Goal: Task Accomplishment & Management: Complete application form

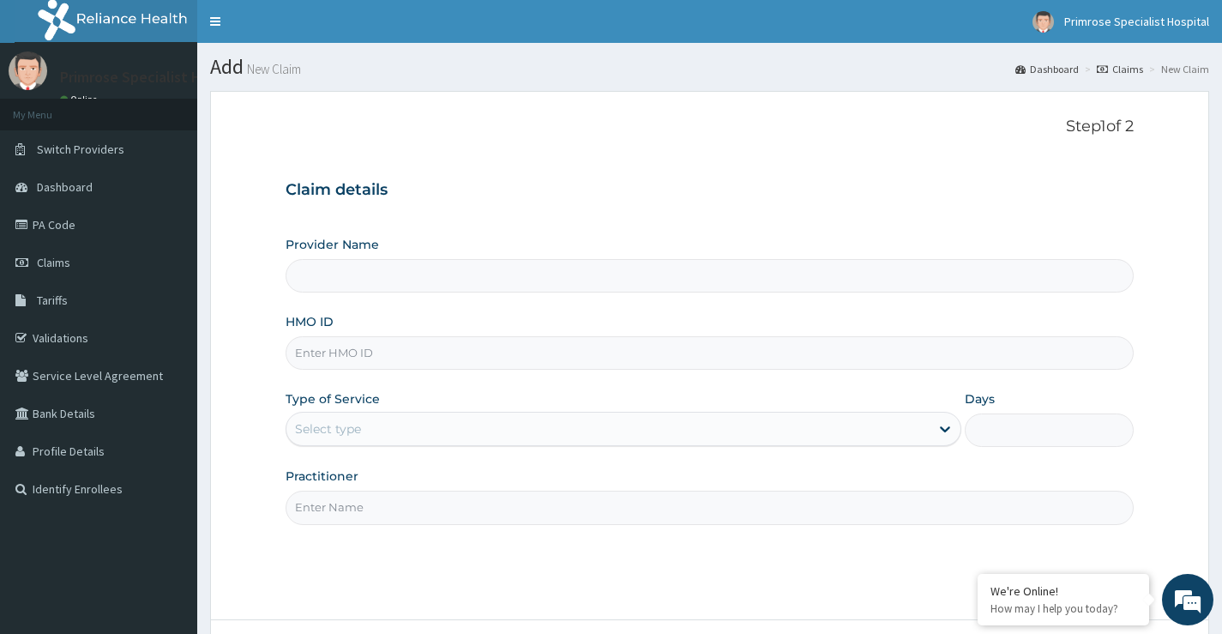
type input "Primrose Specialist Hospital"
click at [380, 349] on input "HMO ID" at bounding box center [709, 352] width 848 height 33
type input "lpd/10088/a"
click at [387, 431] on div "Select type" at bounding box center [607, 428] width 643 height 27
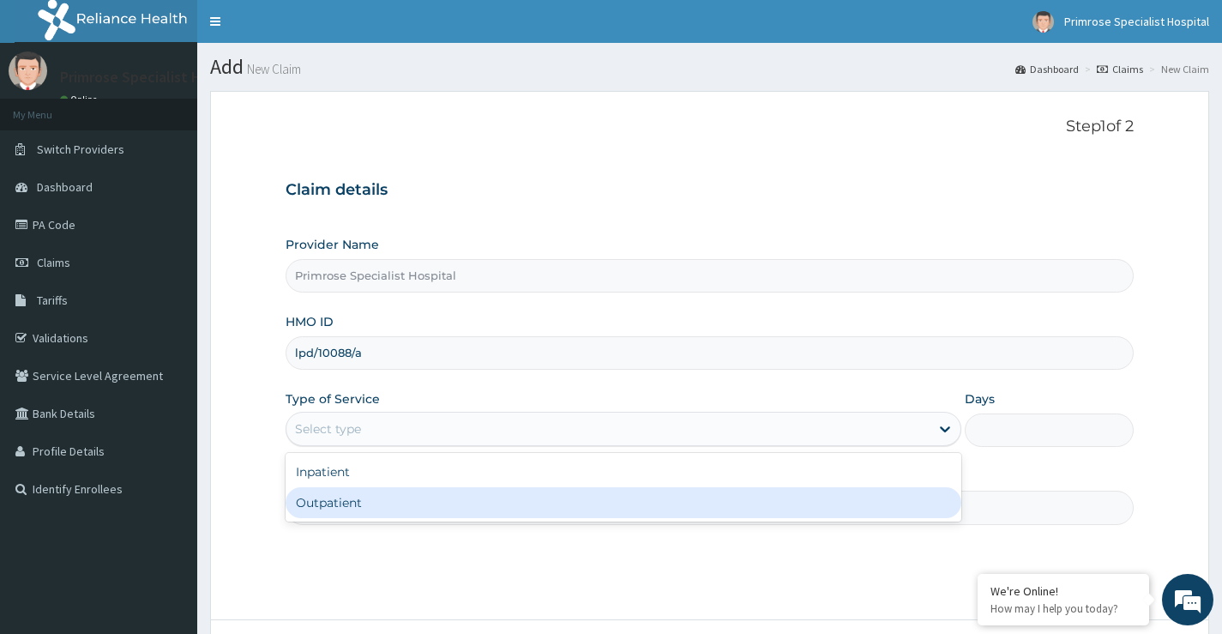
click at [367, 501] on div "Outpatient" at bounding box center [623, 502] width 676 height 31
type input "1"
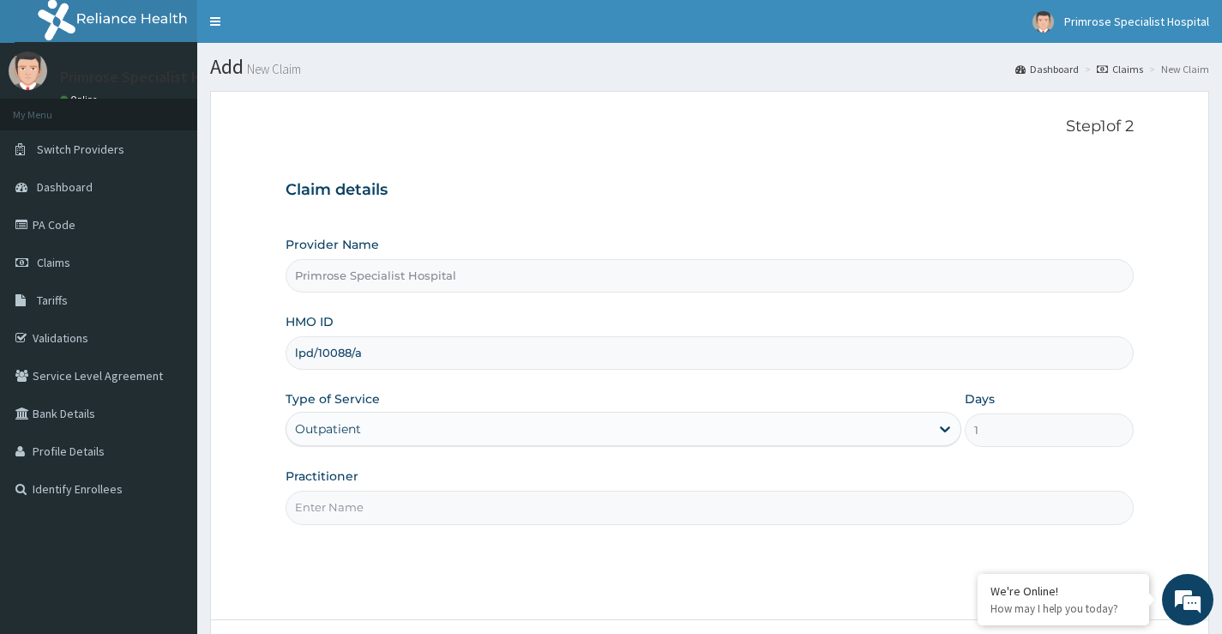
click at [383, 507] on input "Practitioner" at bounding box center [709, 506] width 848 height 33
type input "dr [PERSON_NAME]"
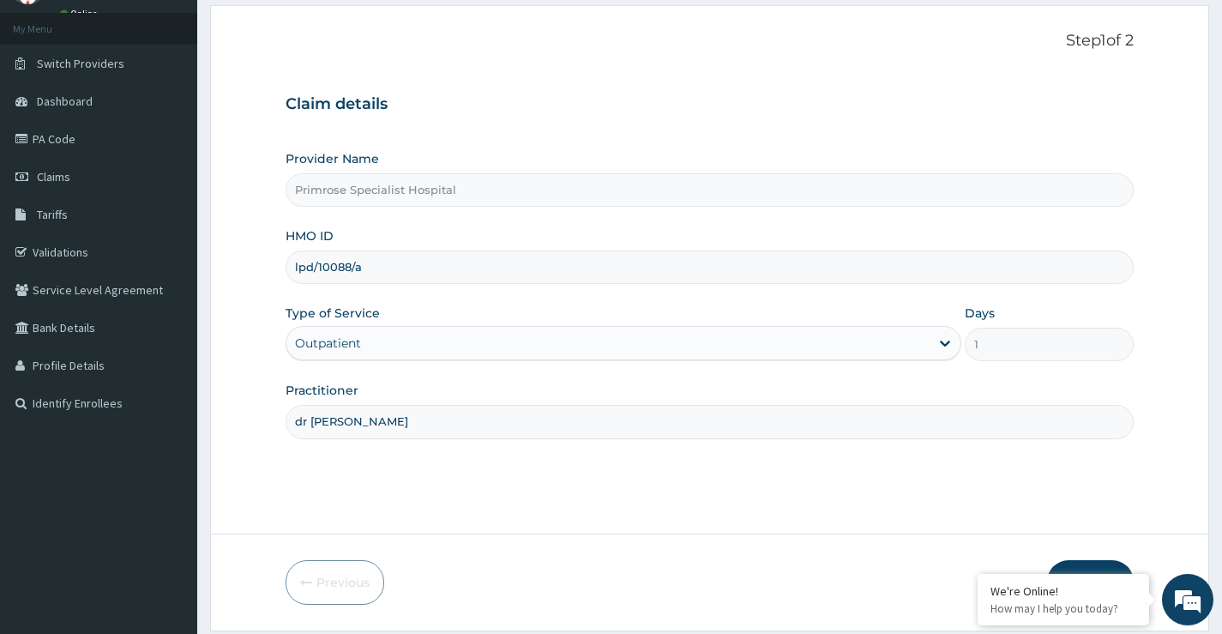
scroll to position [140, 0]
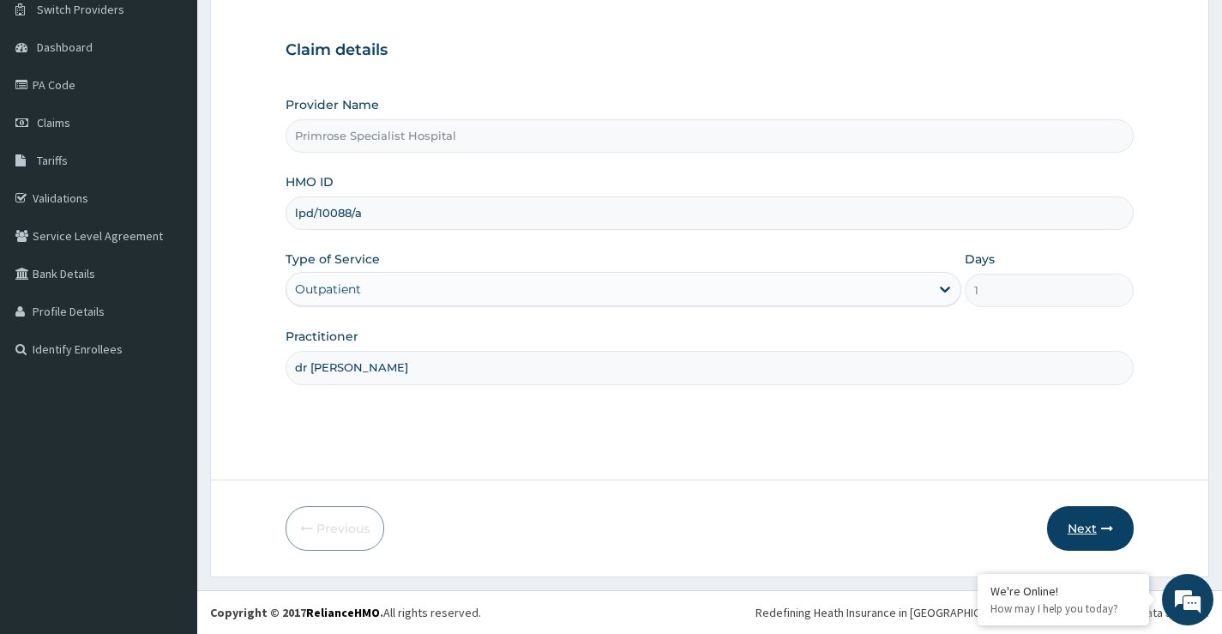
click at [1088, 532] on button "Next" at bounding box center [1090, 528] width 87 height 45
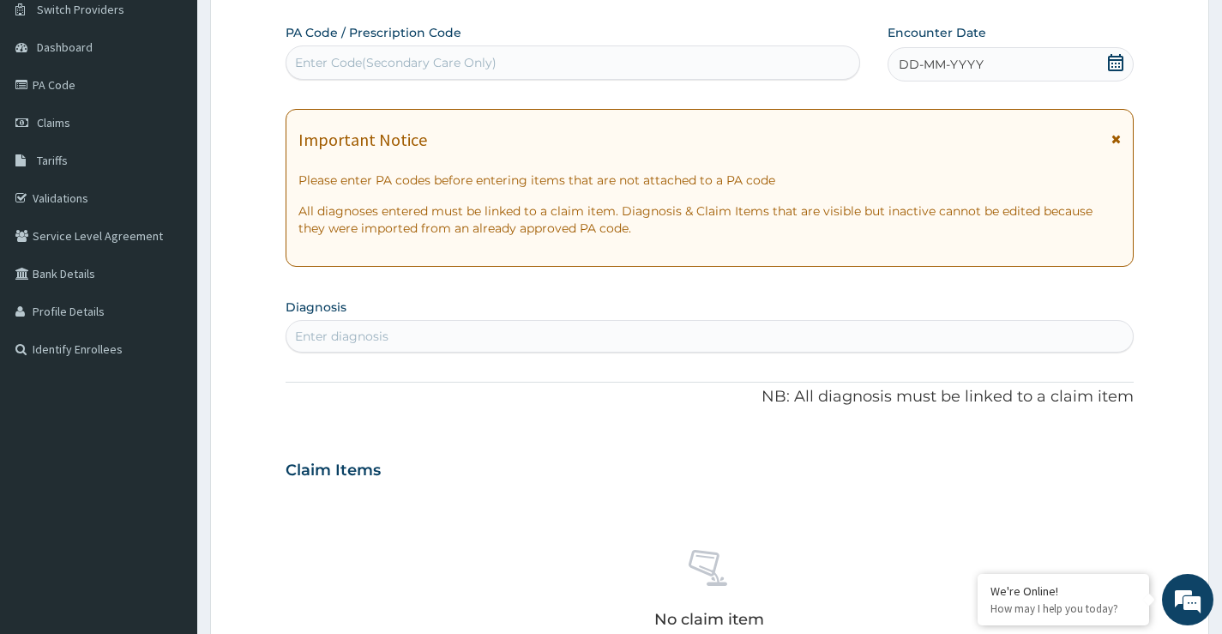
click at [1118, 50] on div "DD-MM-YYYY" at bounding box center [1010, 64] width 246 height 34
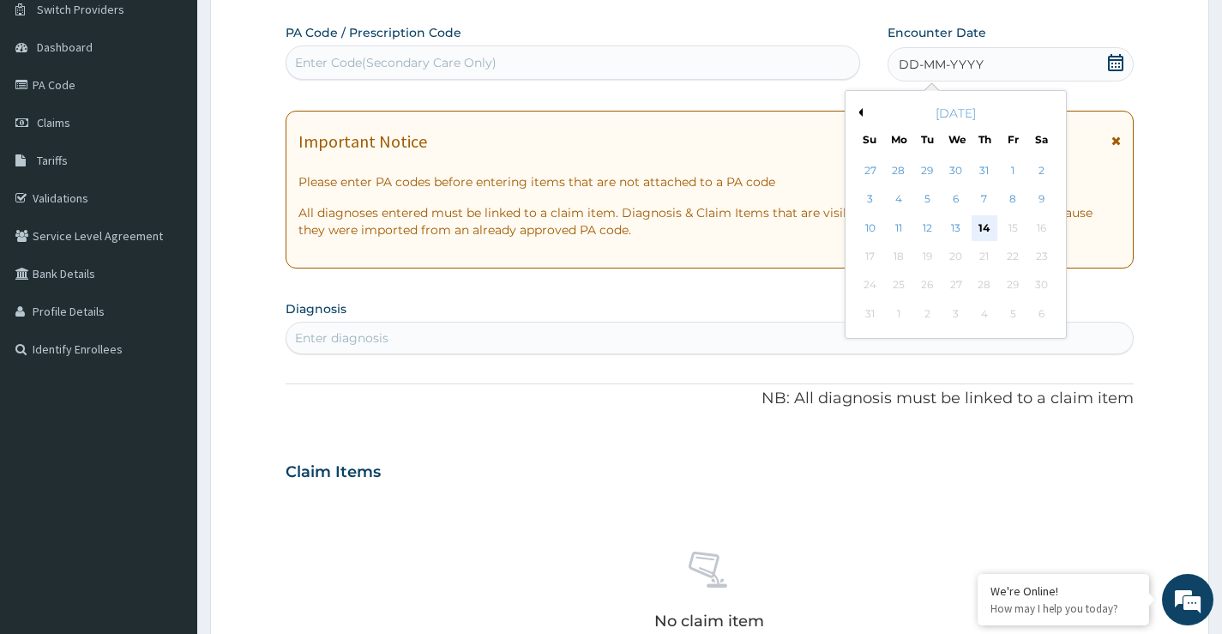
click at [981, 225] on div "14" at bounding box center [984, 228] width 26 height 26
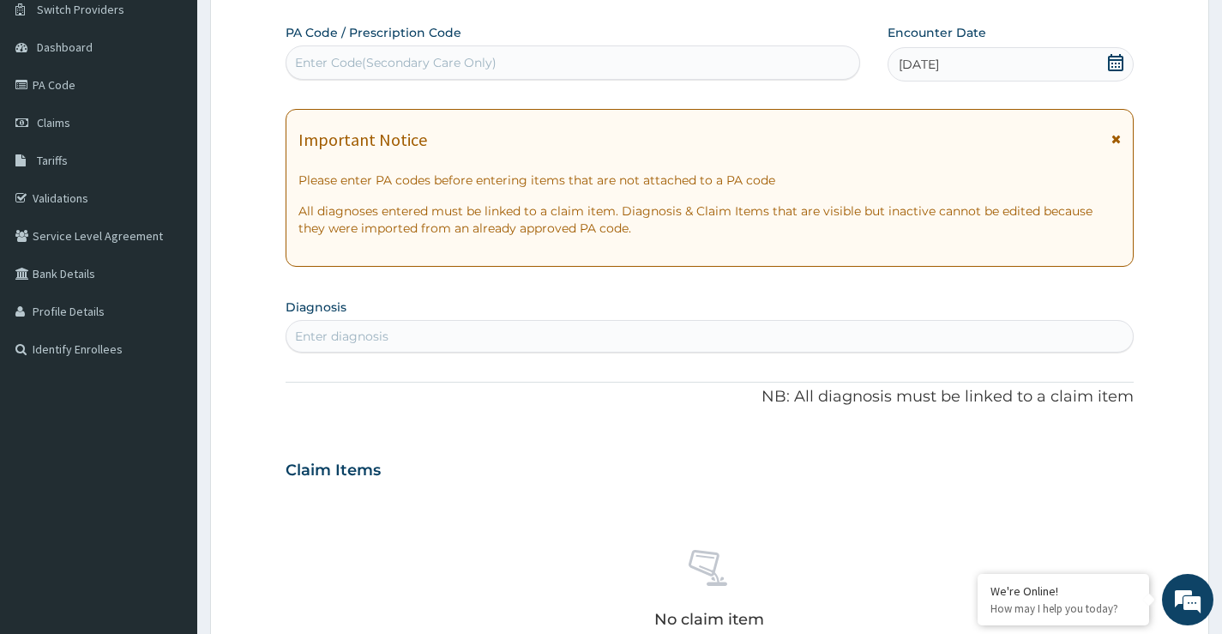
click at [496, 331] on div "Enter diagnosis" at bounding box center [709, 335] width 846 height 27
type input "[MEDICAL_DATA]"
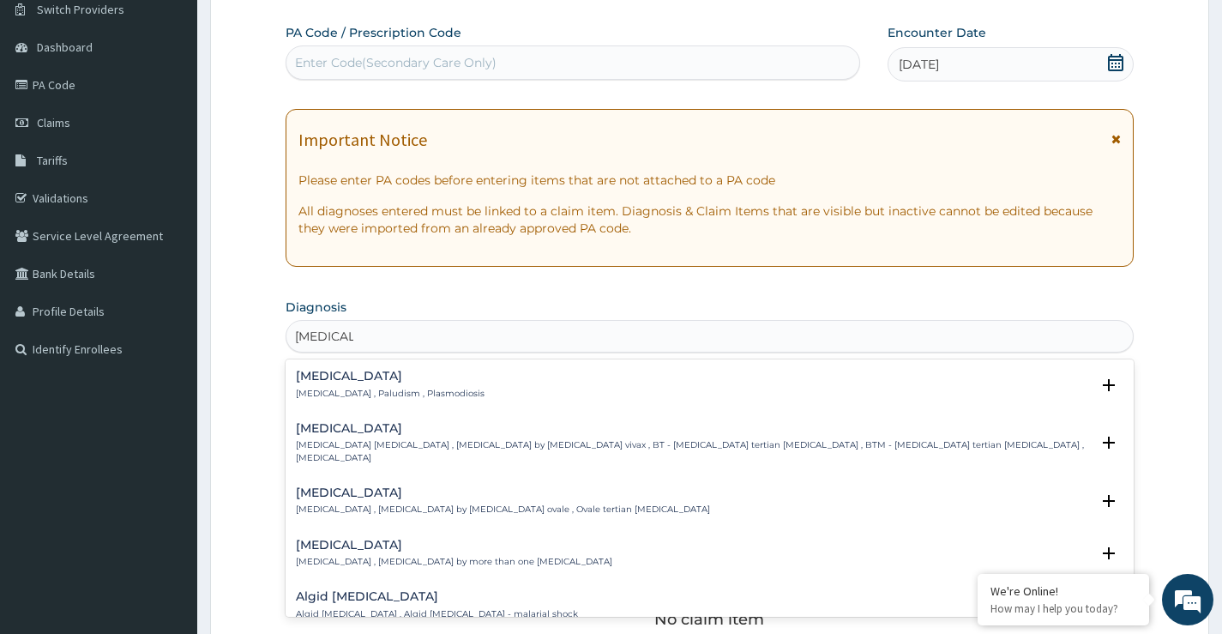
click at [320, 385] on div "[MEDICAL_DATA] [MEDICAL_DATA] , Paludism , Plasmodiosis" at bounding box center [390, 384] width 189 height 30
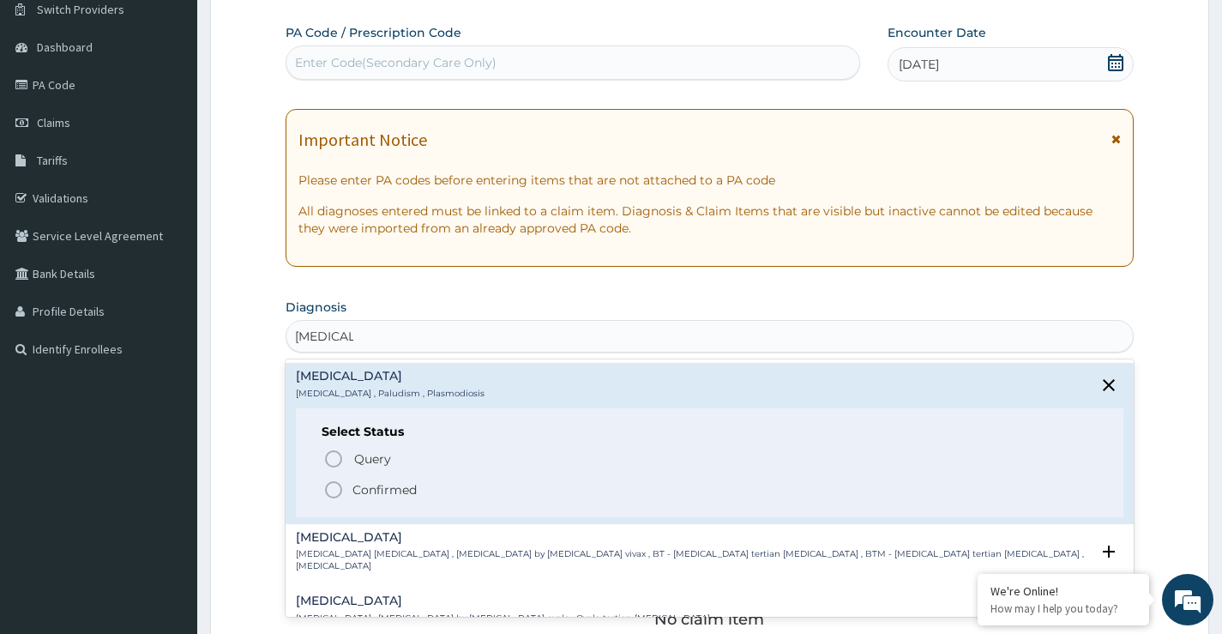
click at [369, 484] on p "Confirmed" at bounding box center [384, 489] width 64 height 17
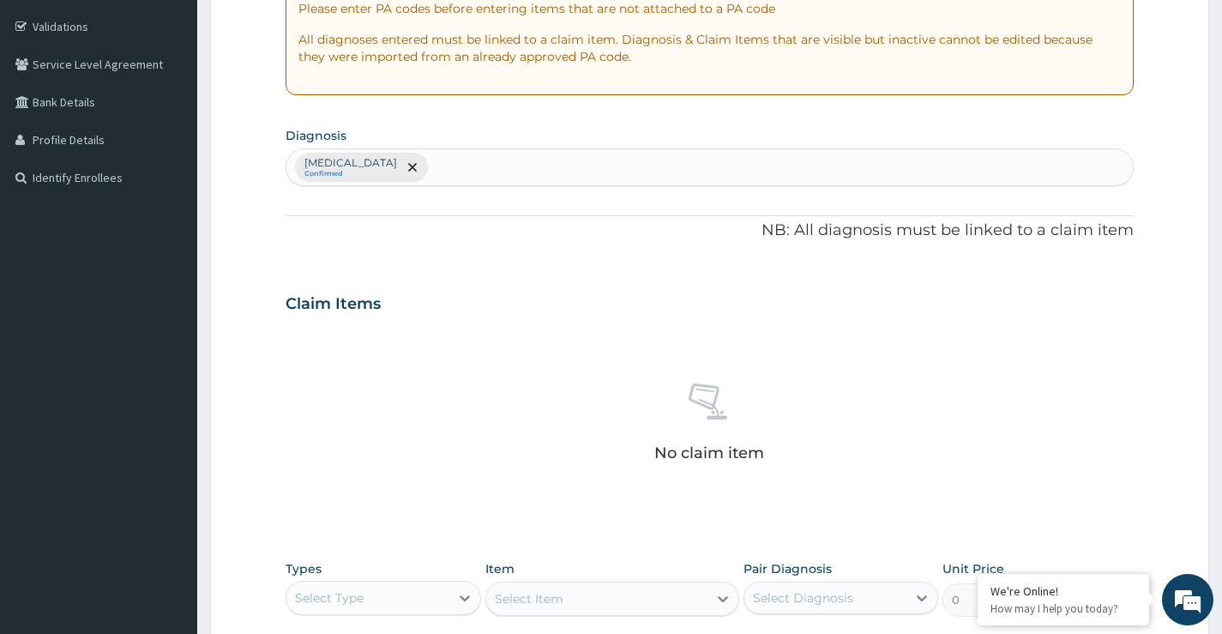
scroll to position [483, 0]
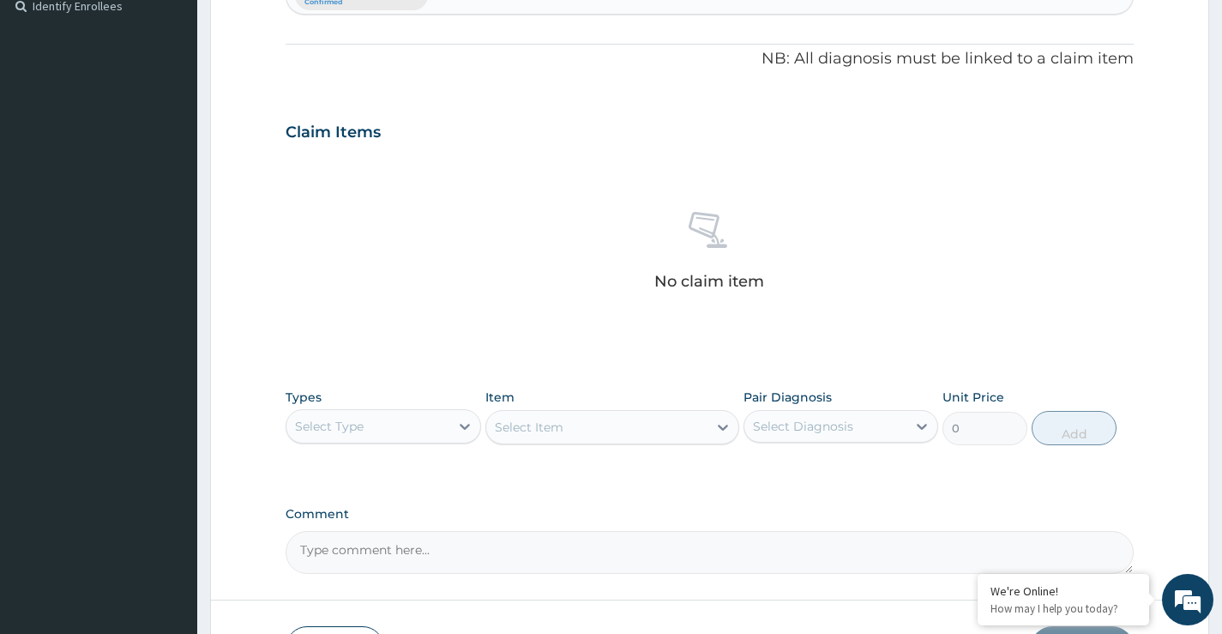
click at [433, 426] on div "Select Type" at bounding box center [367, 425] width 162 height 27
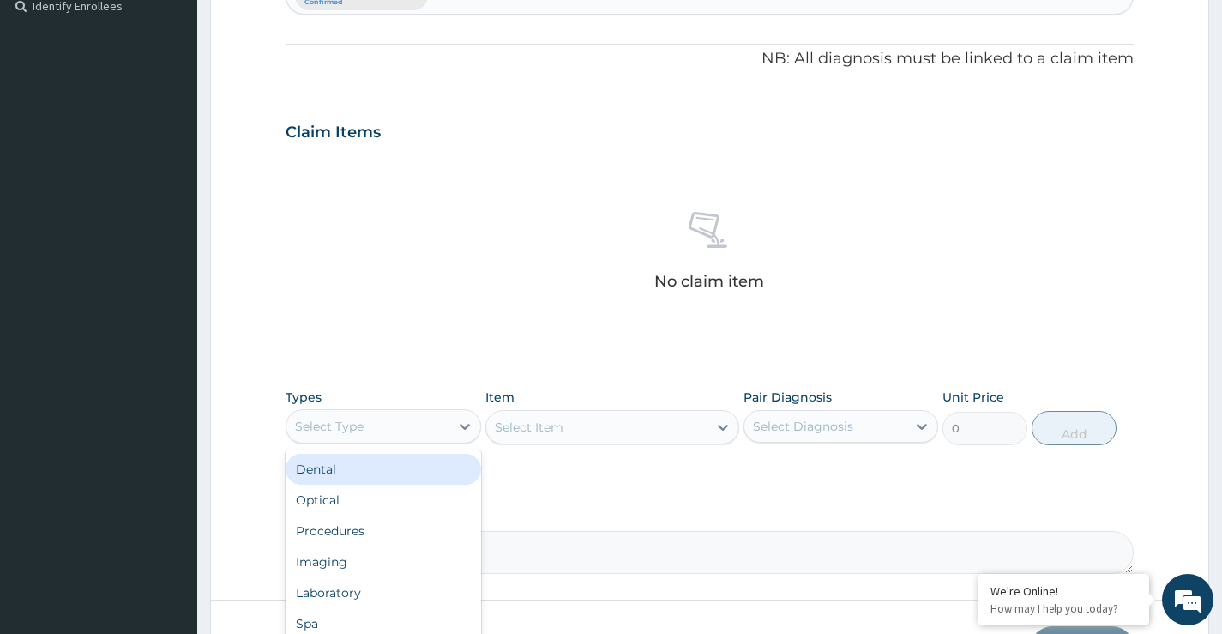
scroll to position [603, 0]
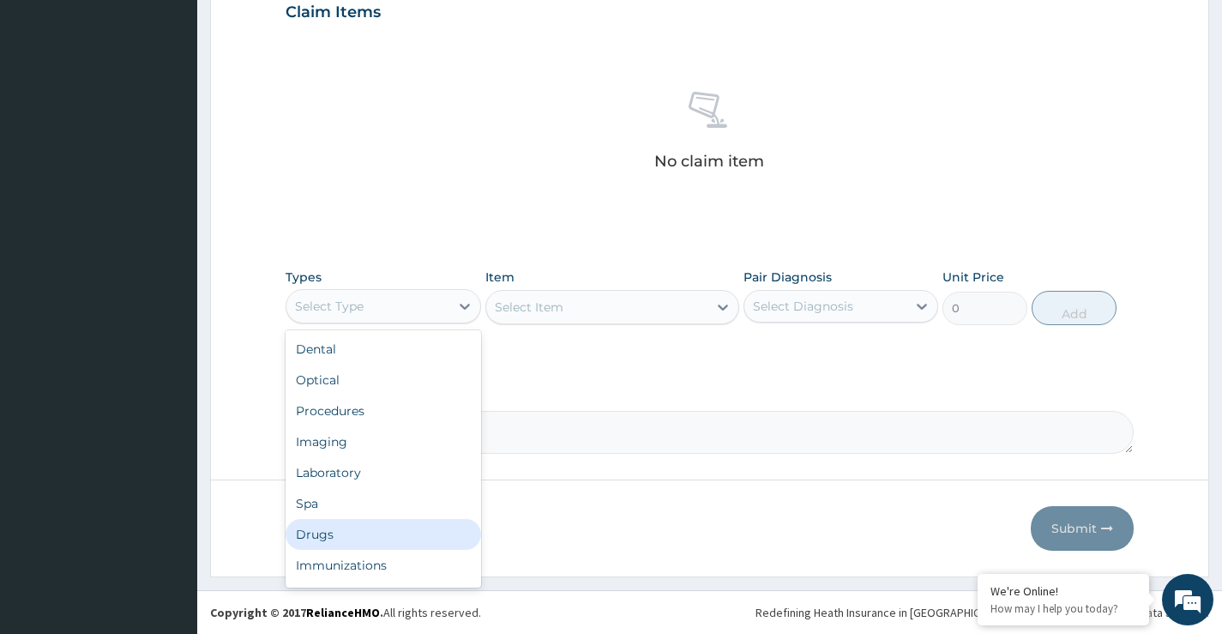
click at [318, 528] on div "Drugs" at bounding box center [382, 534] width 195 height 31
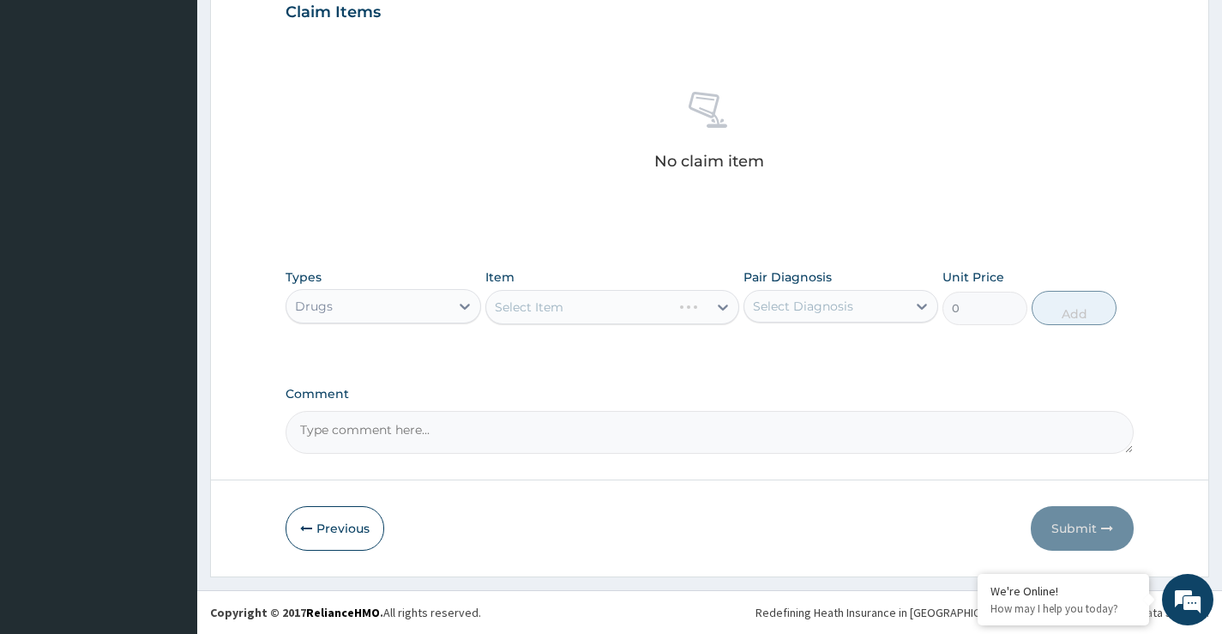
click at [860, 294] on div "Select Diagnosis" at bounding box center [825, 305] width 162 height 27
click at [804, 345] on label "[MEDICAL_DATA]" at bounding box center [825, 347] width 106 height 17
checkbox input "true"
click at [642, 395] on label "Comment" at bounding box center [709, 394] width 848 height 15
click at [642, 411] on textarea "Comment" at bounding box center [709, 432] width 848 height 43
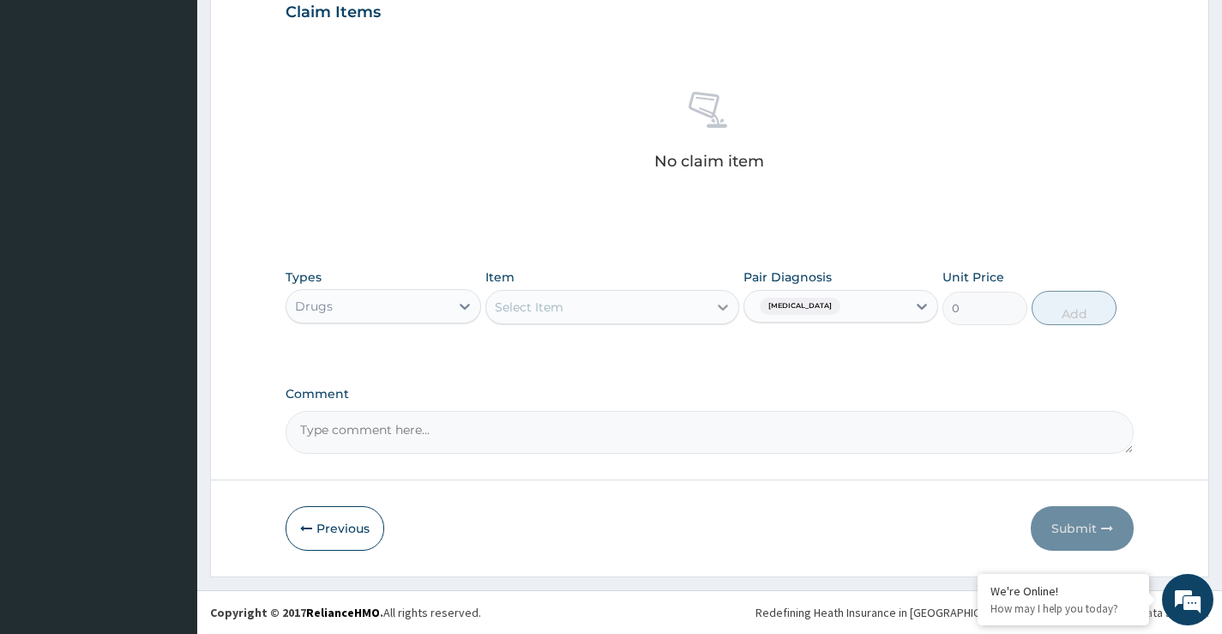
click at [712, 305] on div at bounding box center [722, 306] width 31 height 31
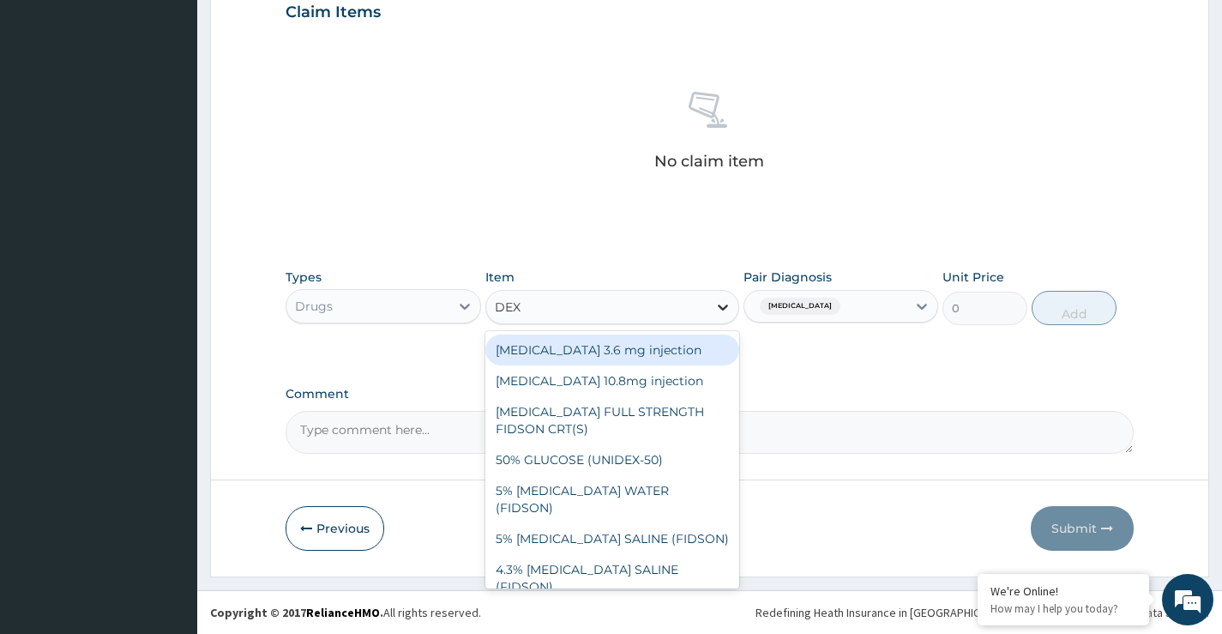
type input "DEXT"
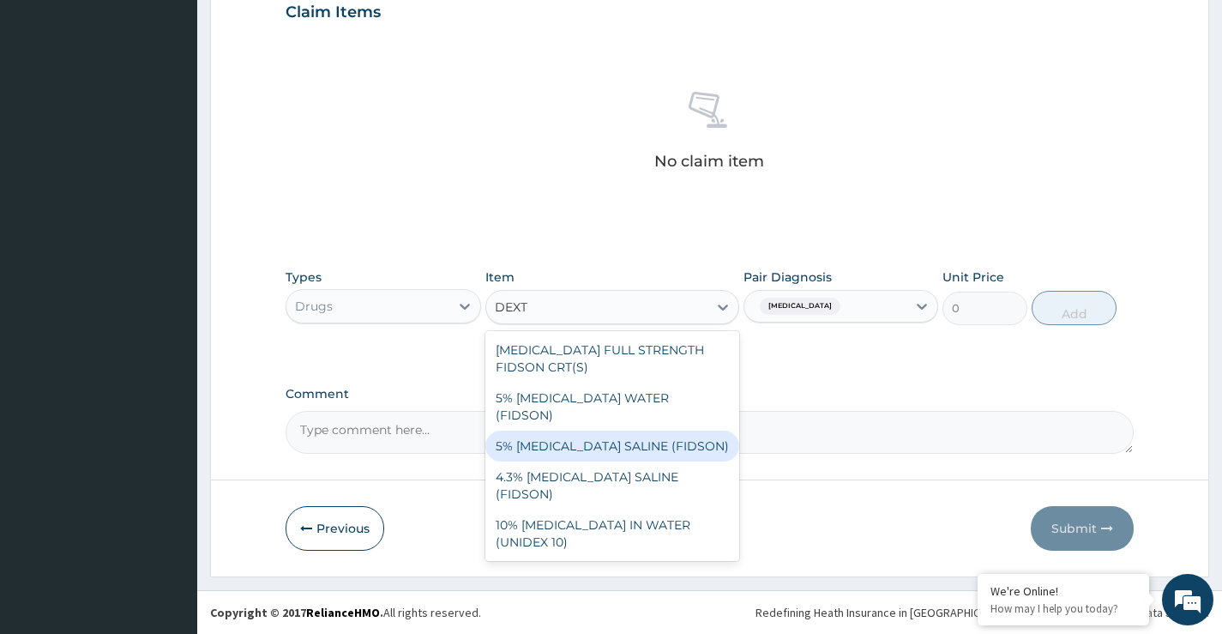
click at [586, 430] on div "5% [MEDICAL_DATA] SALINE (FIDSON)" at bounding box center [612, 445] width 255 height 31
type input "1773.75"
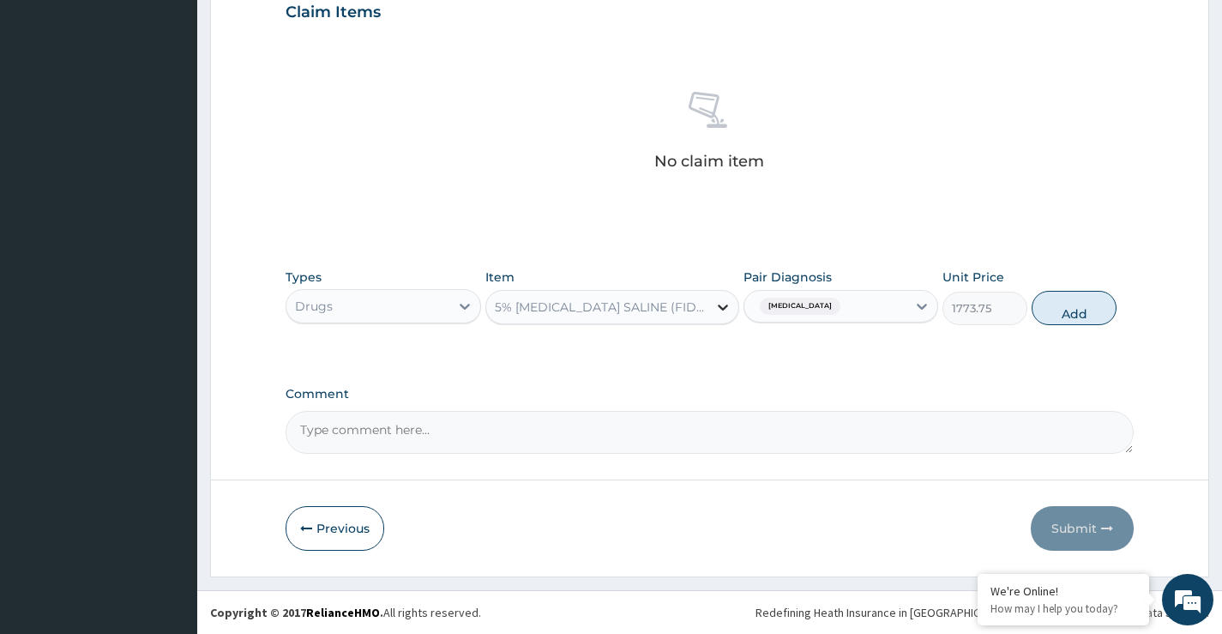
click at [724, 307] on icon at bounding box center [722, 306] width 17 height 17
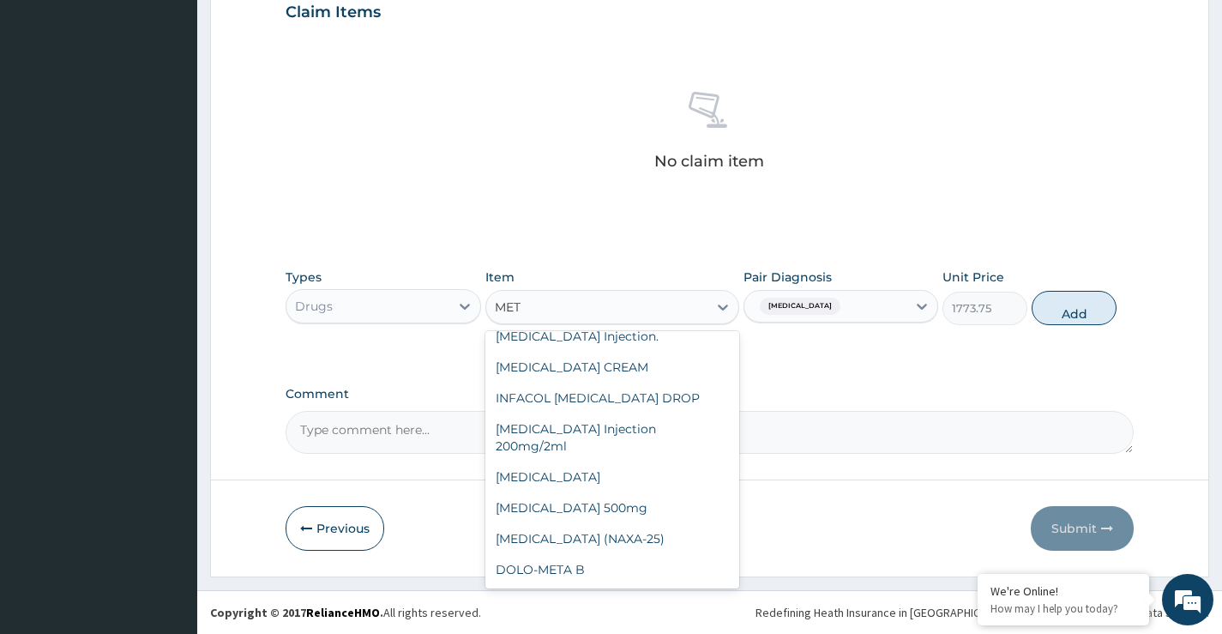
scroll to position [748, 0]
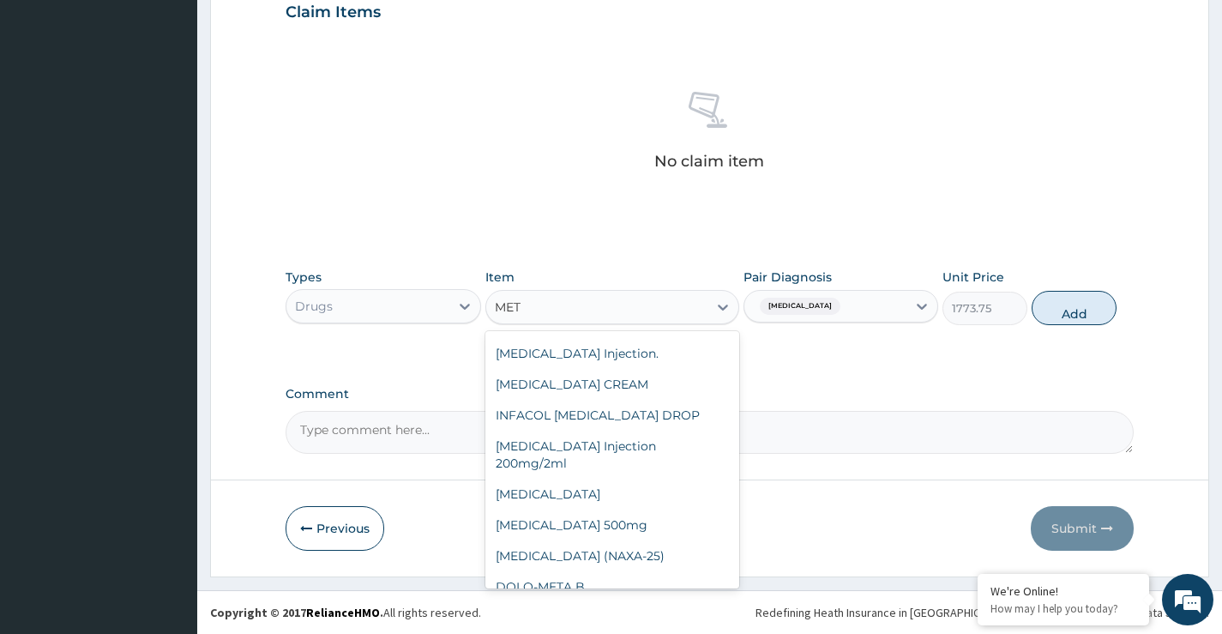
type input "METO"
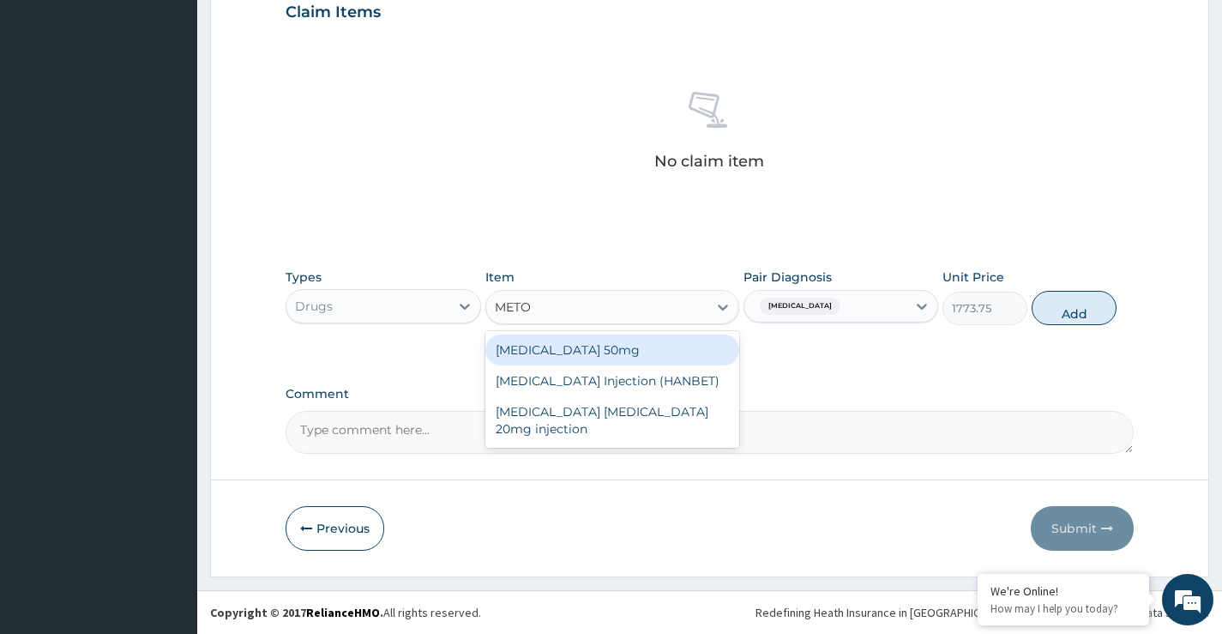
scroll to position [0, 0]
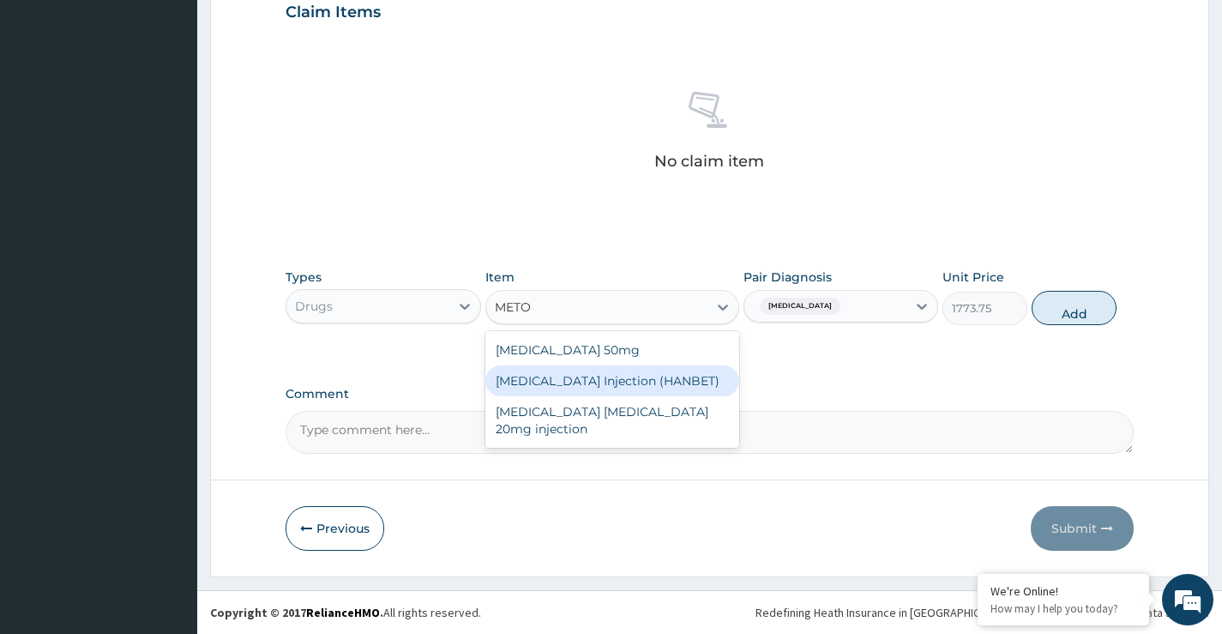
click at [626, 380] on div "[MEDICAL_DATA] Injection (HANBET)" at bounding box center [612, 380] width 255 height 31
type input "82.775"
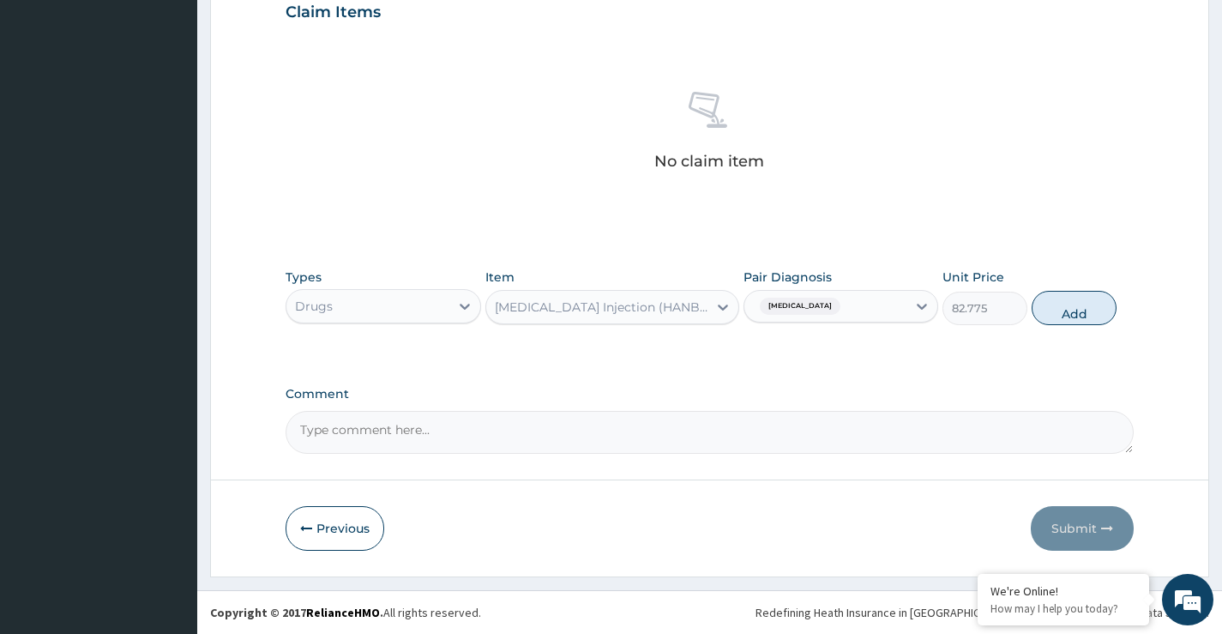
click at [679, 305] on div "[MEDICAL_DATA] Injection (HANBET)" at bounding box center [602, 306] width 215 height 17
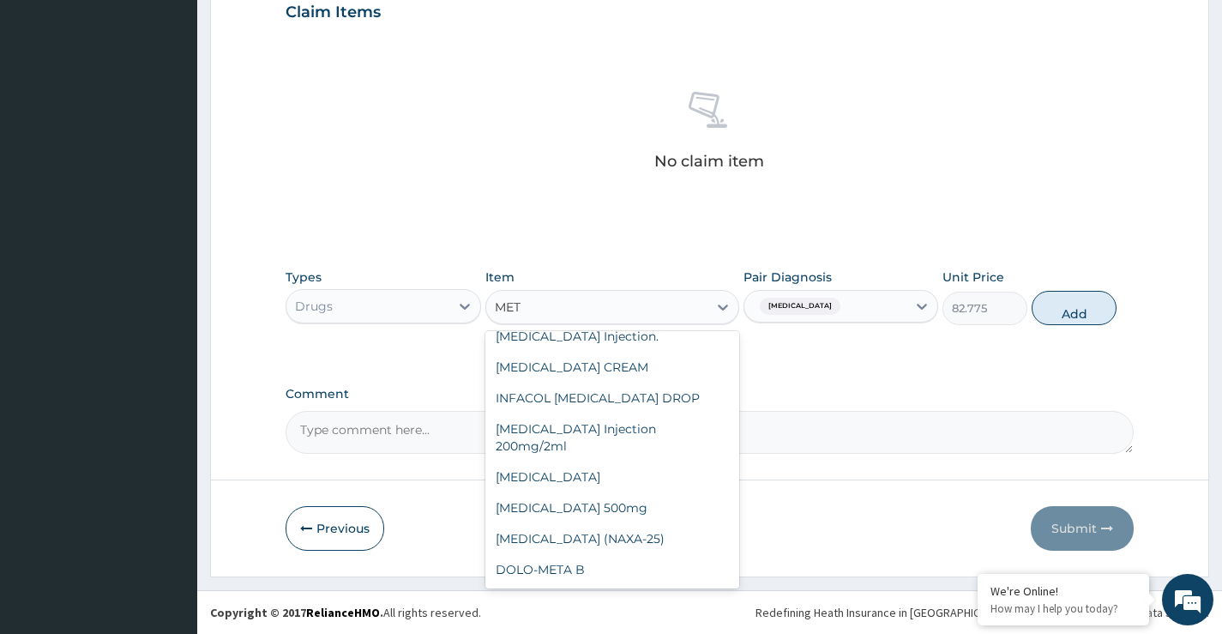
scroll to position [308, 0]
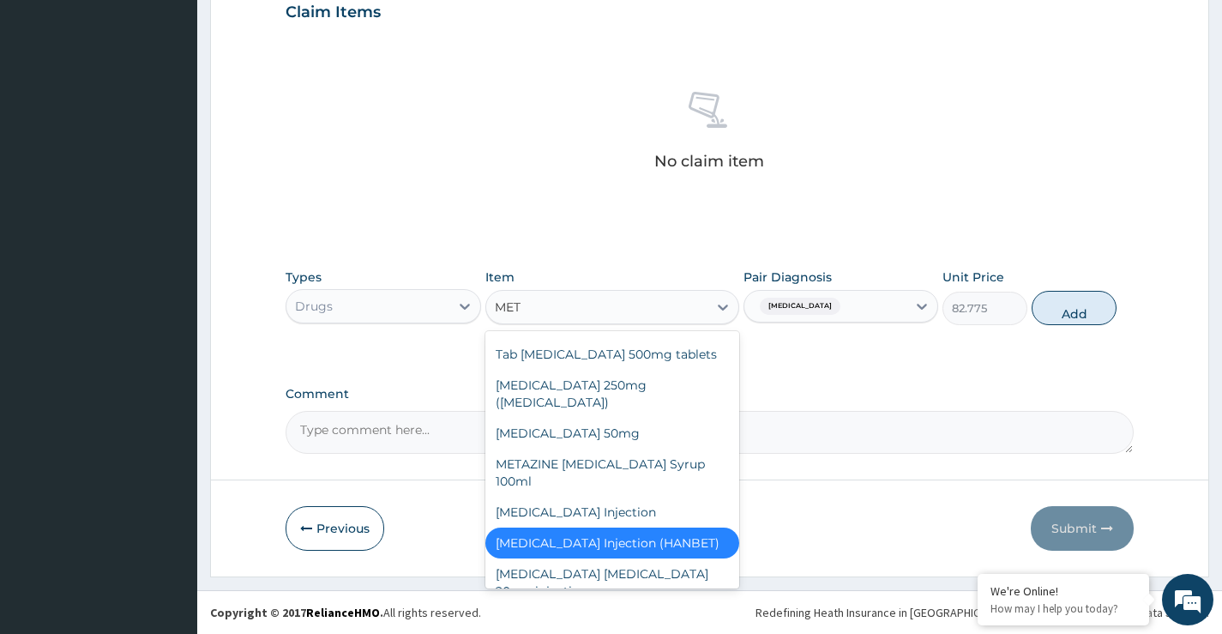
type input "METO"
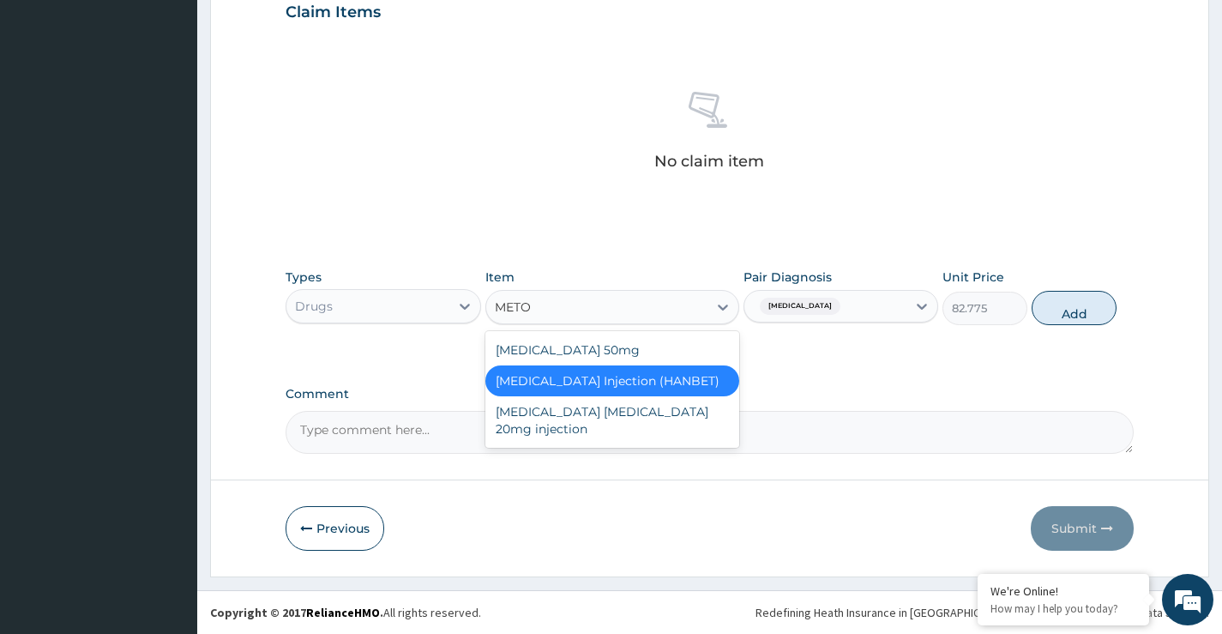
scroll to position [0, 0]
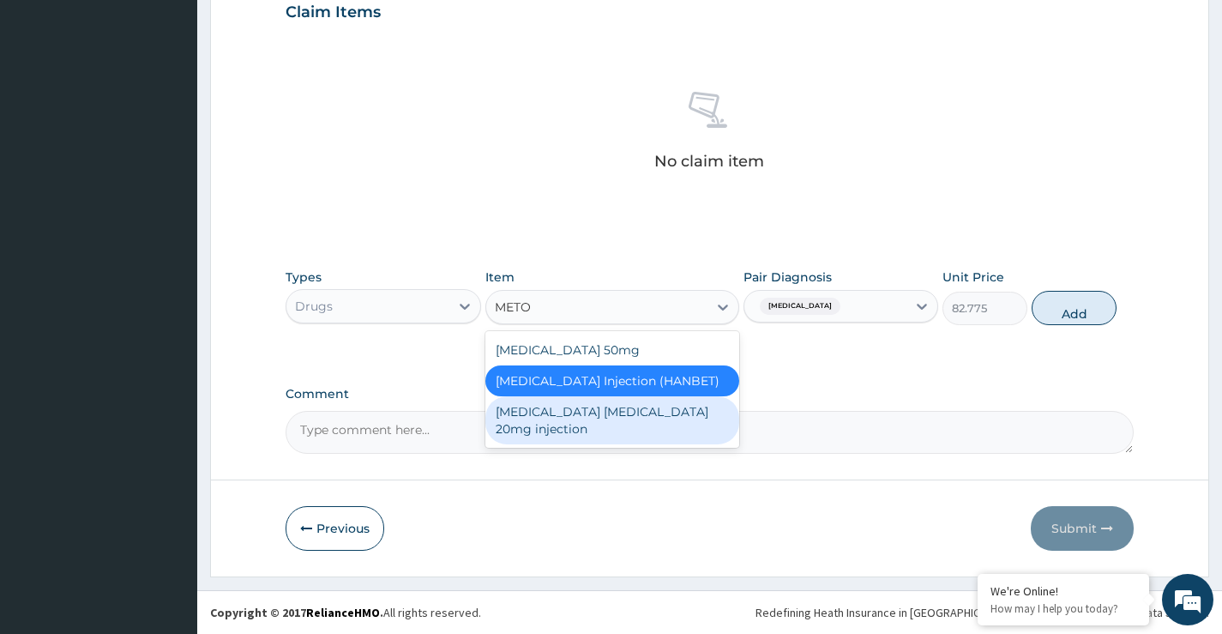
click at [592, 435] on div "[MEDICAL_DATA] [MEDICAL_DATA] 20mg injection" at bounding box center [612, 420] width 255 height 48
